Goal: Check status: Check status

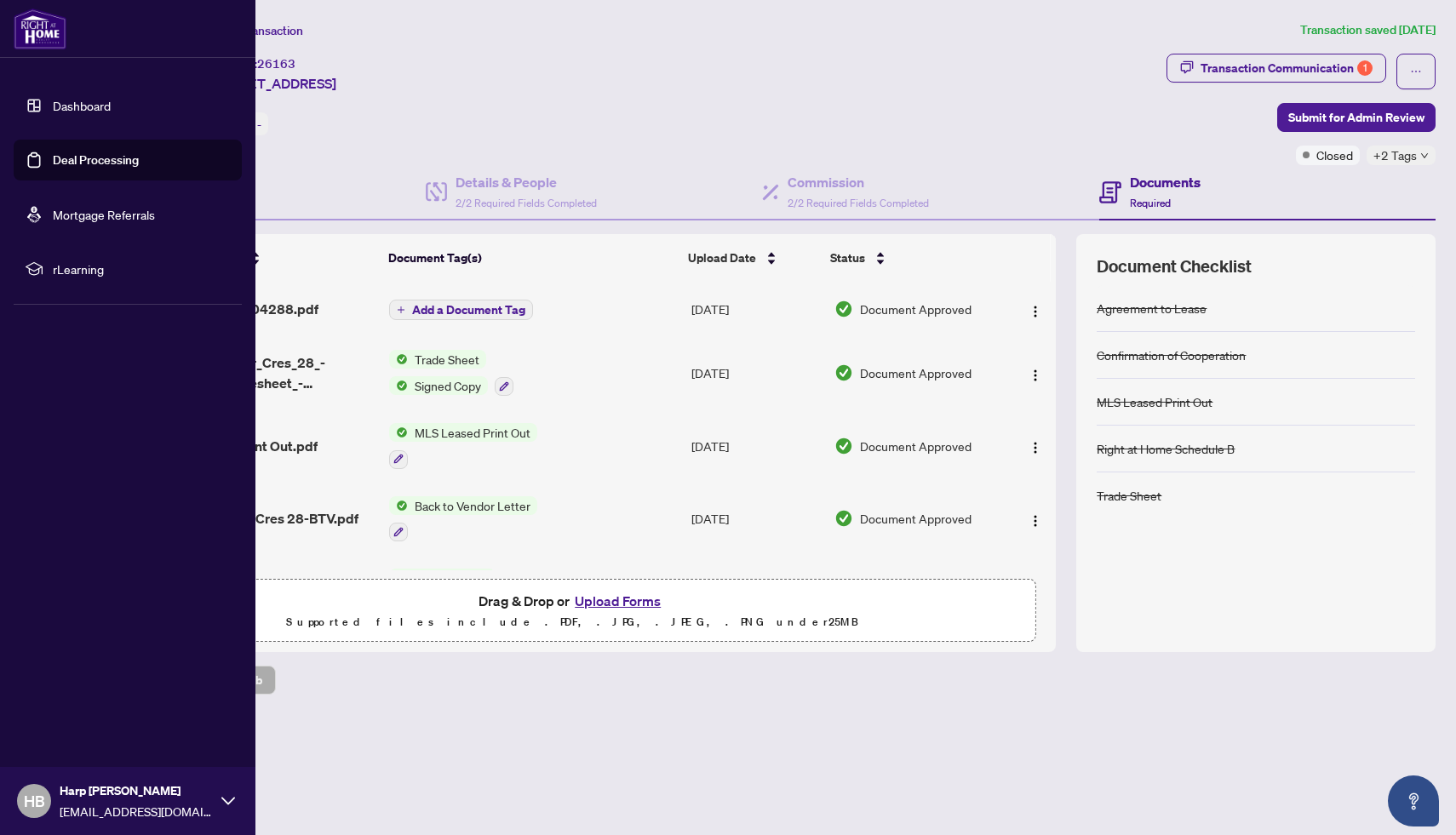
click at [84, 101] on link "Dashboard" at bounding box center [81, 106] width 58 height 15
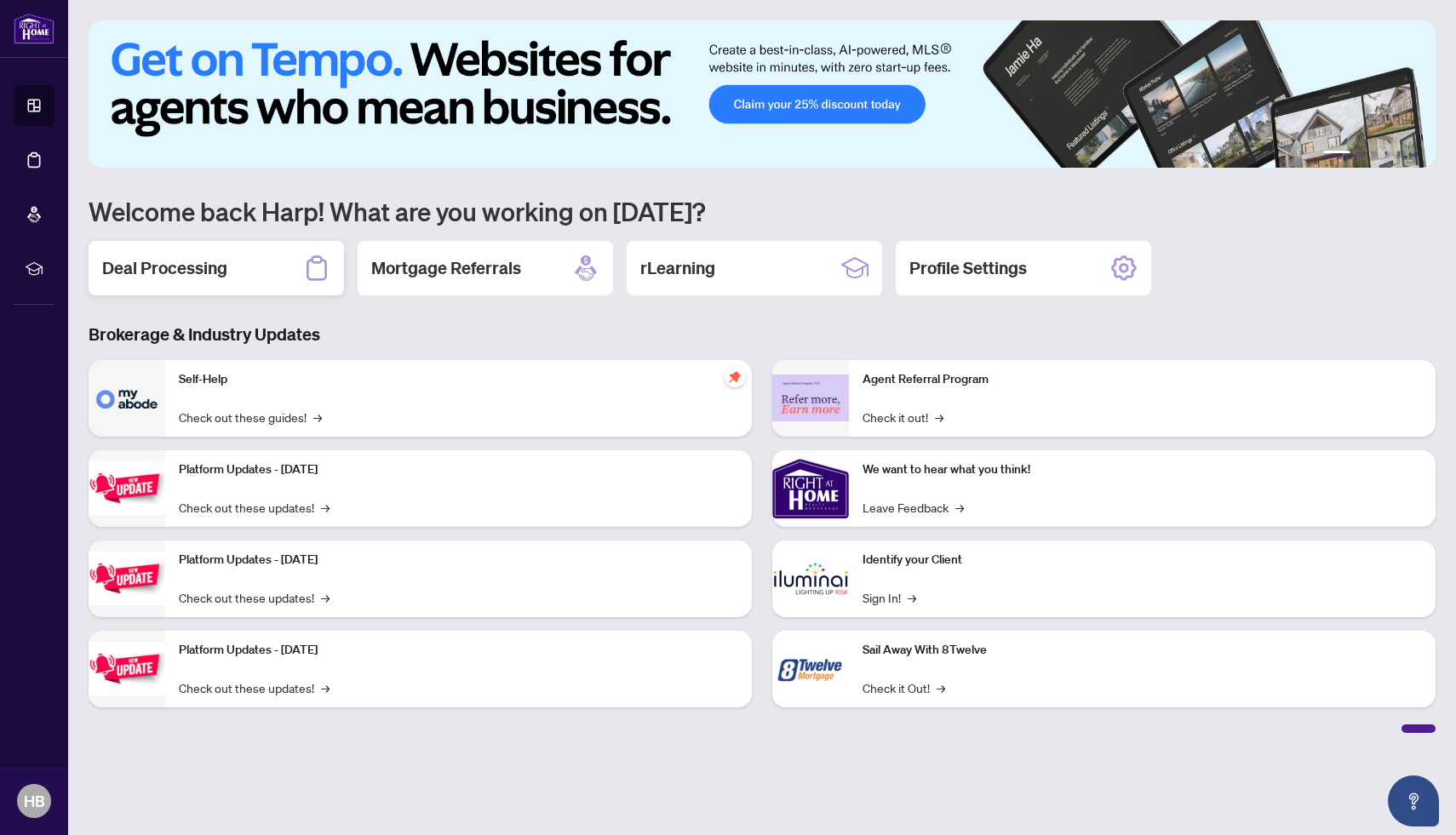
click at [239, 265] on div "Deal Processing" at bounding box center [216, 268] width 255 height 54
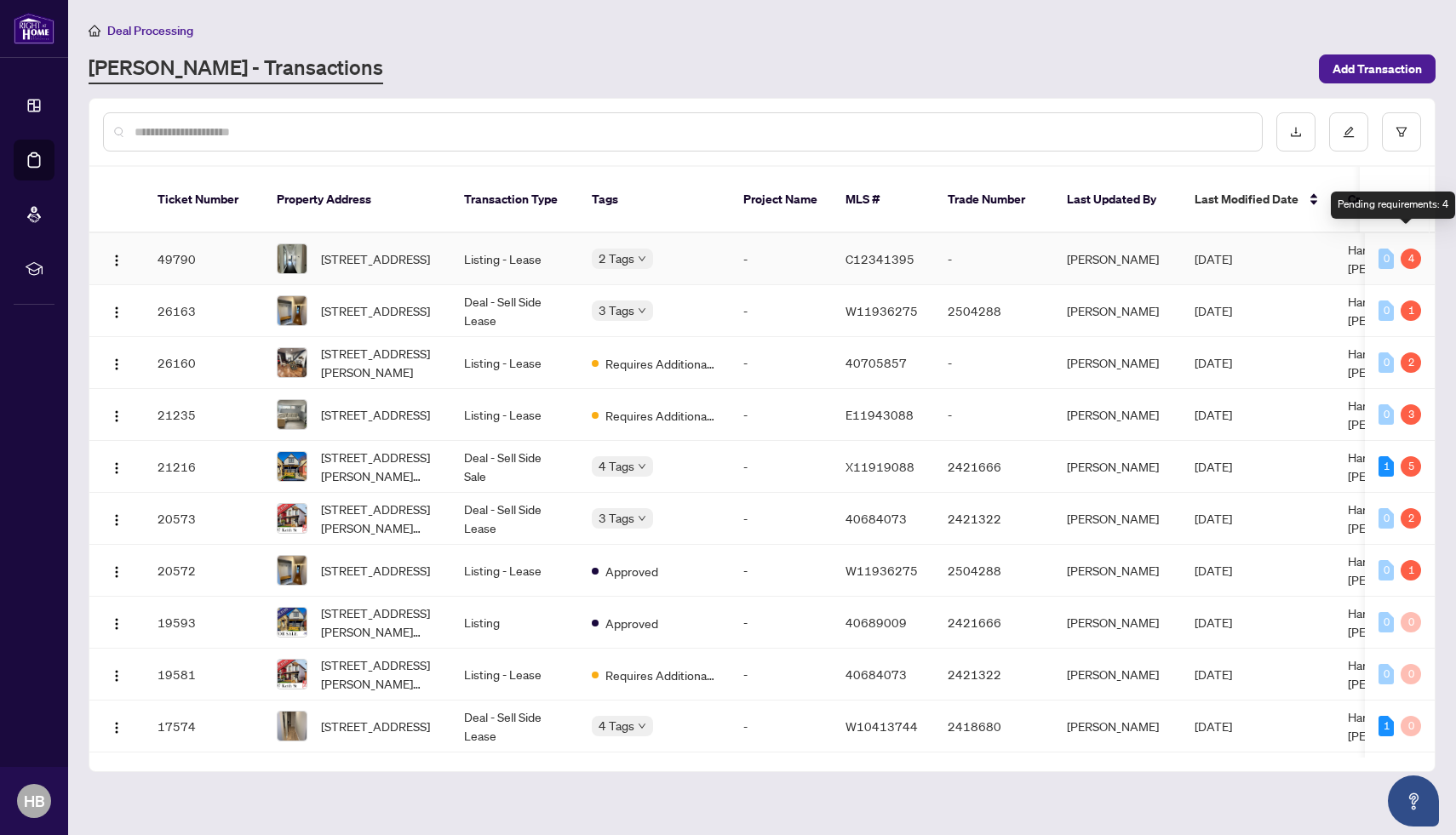
click at [1407, 248] on div "4" at bounding box center [1411, 259] width 21 height 21
click at [1232, 251] on span "[DATE]" at bounding box center [1214, 259] width 38 height 15
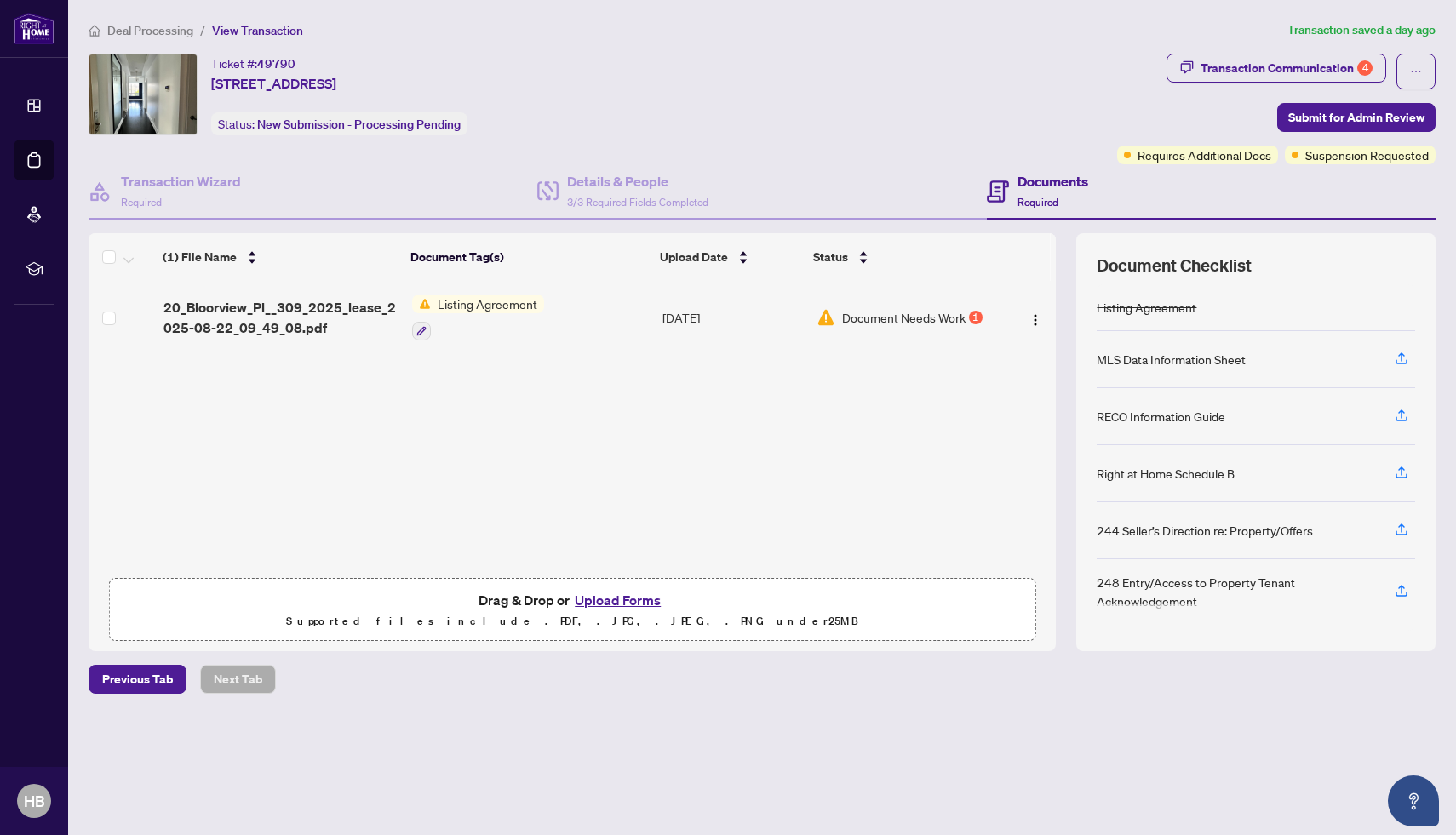
click at [901, 318] on span "Document Needs Work" at bounding box center [904, 318] width 124 height 19
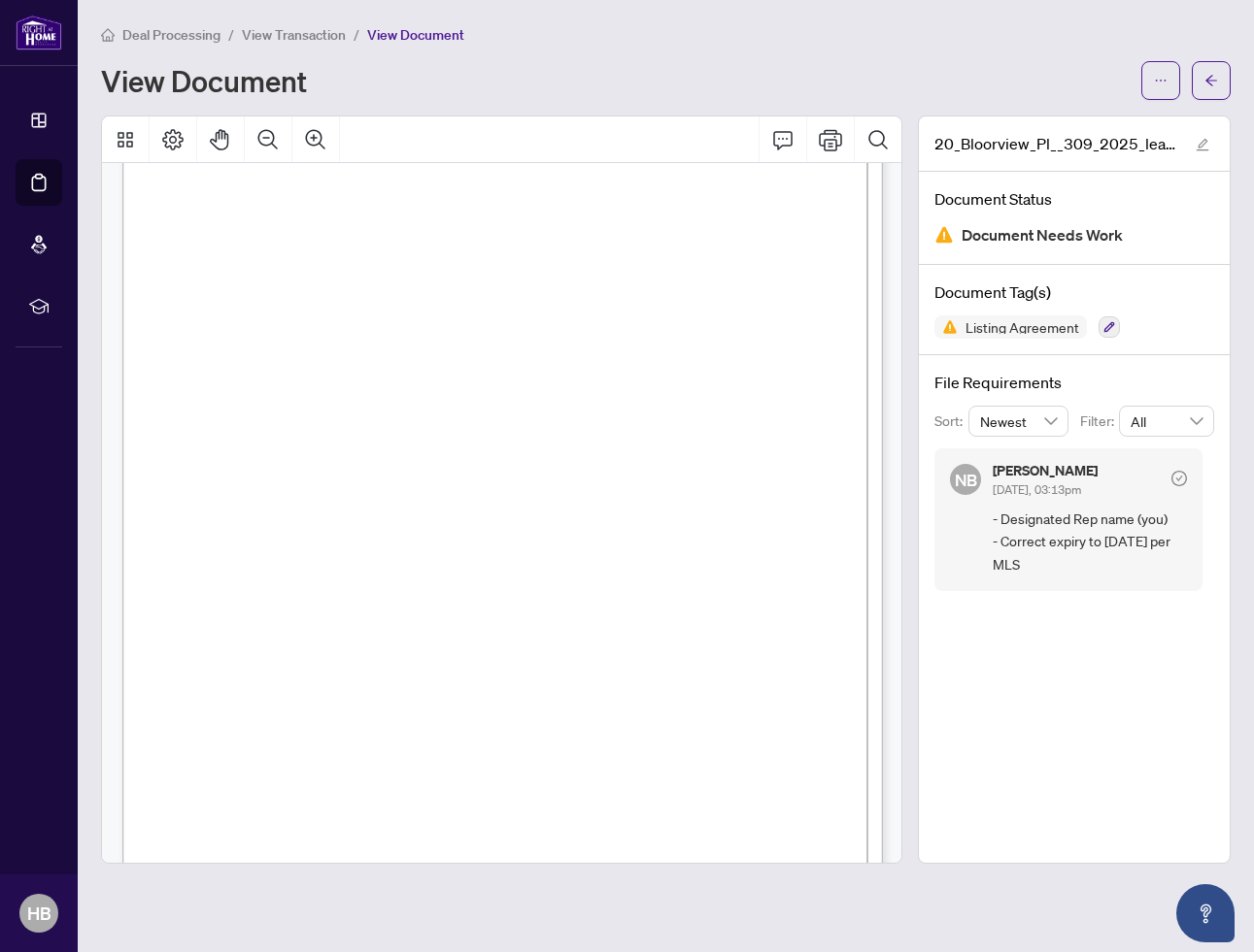
scroll to position [3071, 0]
click at [1224, 77] on button "button" at bounding box center [1211, 80] width 39 height 39
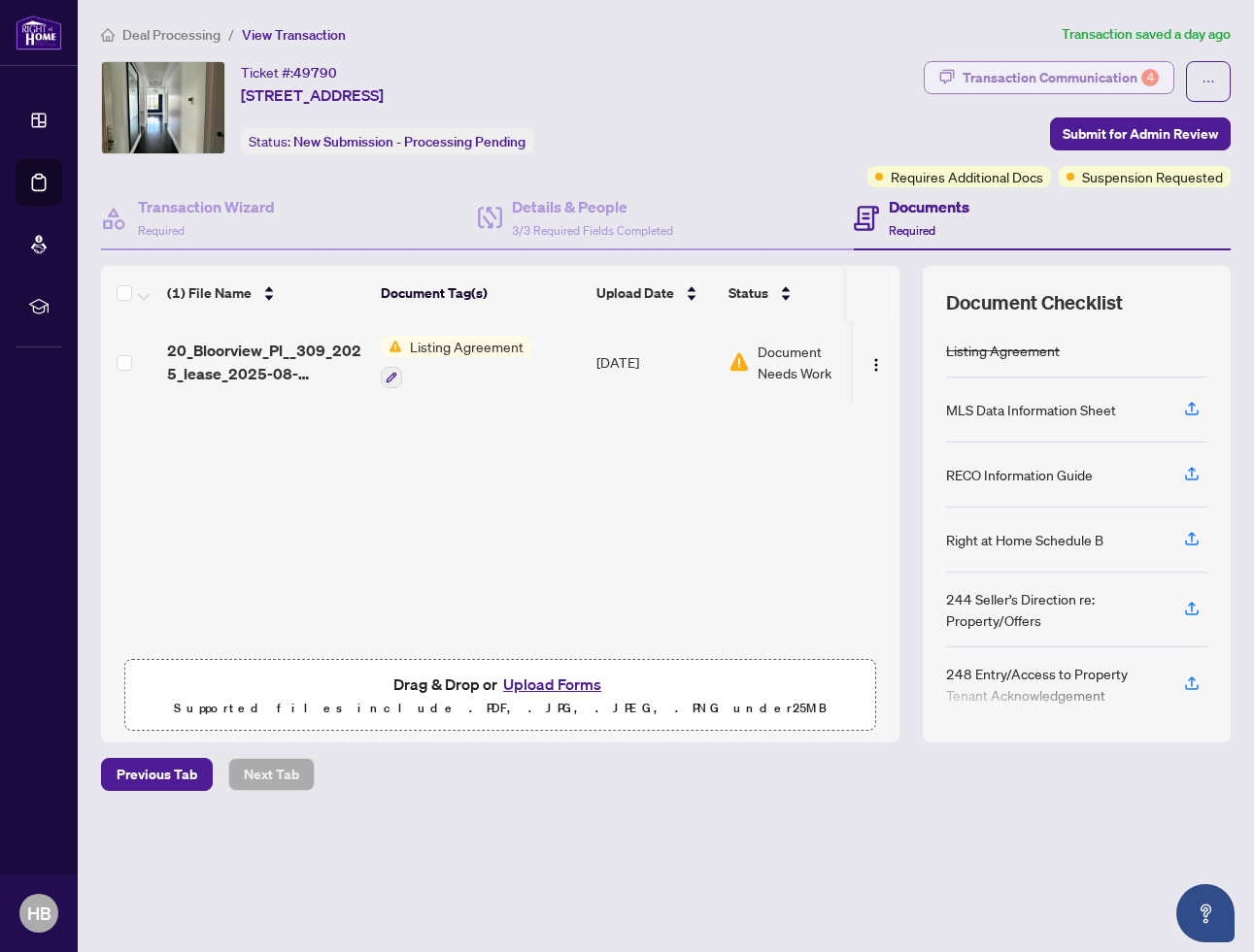
click at [1046, 84] on div "Transaction Communication 4" at bounding box center [1060, 77] width 196 height 31
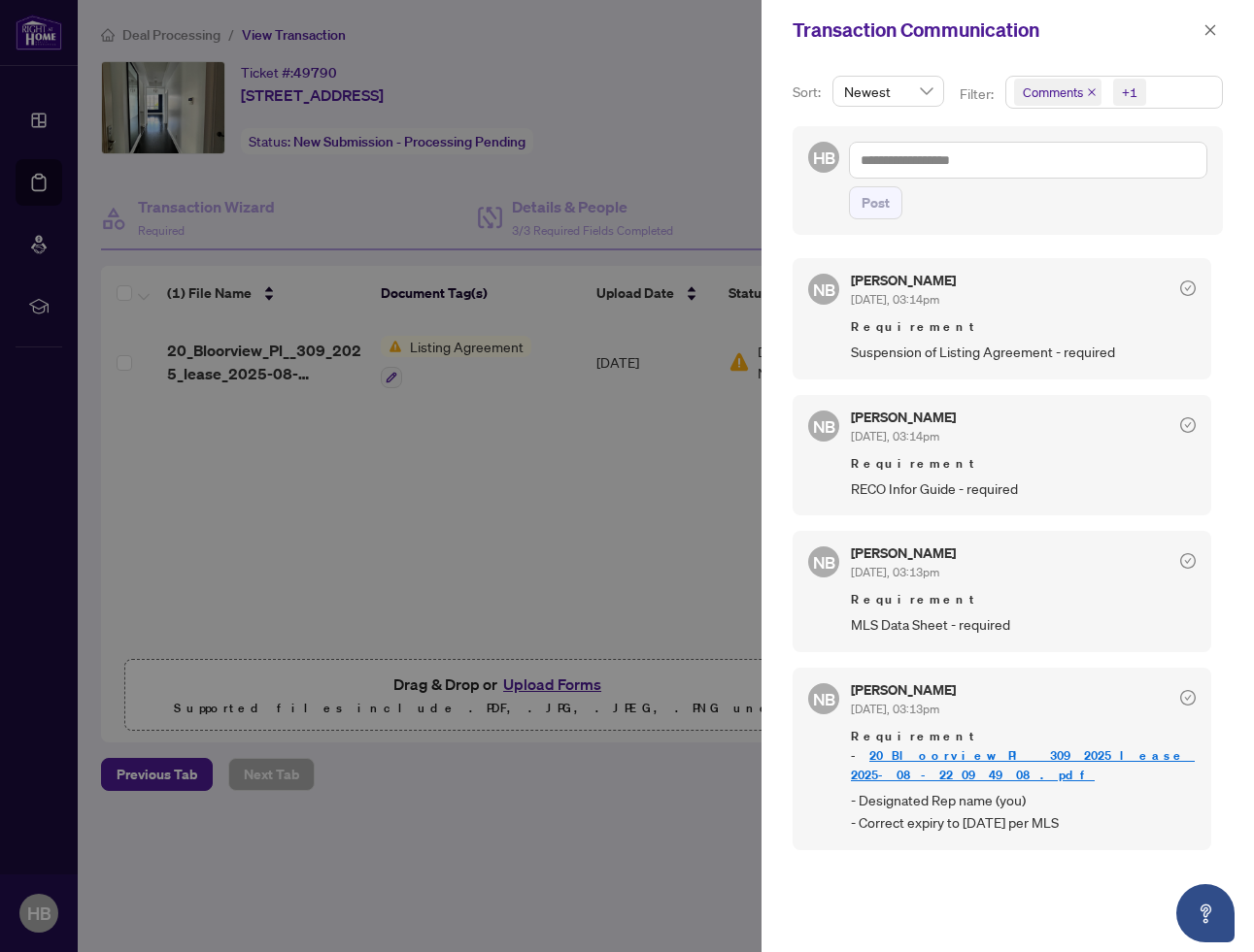
click at [683, 549] on div at bounding box center [627, 476] width 1254 height 952
